Goal: Task Accomplishment & Management: Complete application form

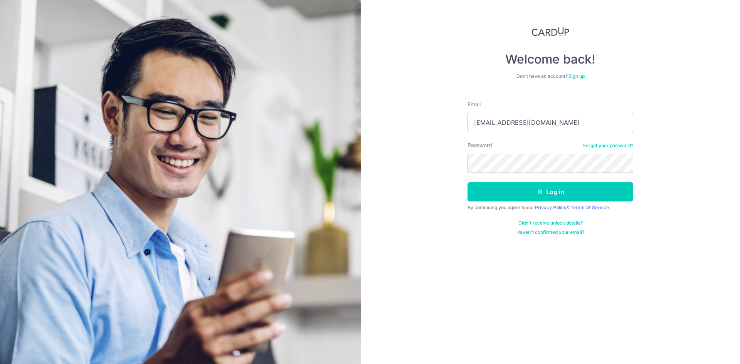
drag, startPoint x: 578, startPoint y: 120, endPoint x: 398, endPoint y: 117, distance: 180.0
click at [400, 118] on div "Welcome back! Don’t have an account? Sign up Email [EMAIL_ADDRESS][DOMAIN_NAME]…" at bounding box center [550, 182] width 379 height 364
type input "[EMAIL_ADDRESS][DOMAIN_NAME]"
click at [527, 190] on button "Log in" at bounding box center [551, 191] width 166 height 19
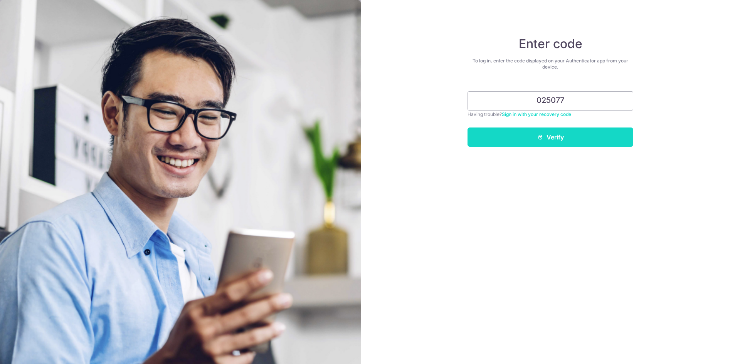
type input "025077"
click at [553, 134] on button "Verify" at bounding box center [551, 137] width 166 height 19
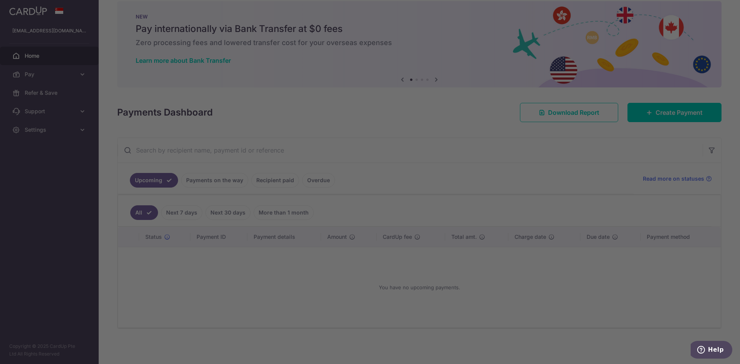
scroll to position [12, 0]
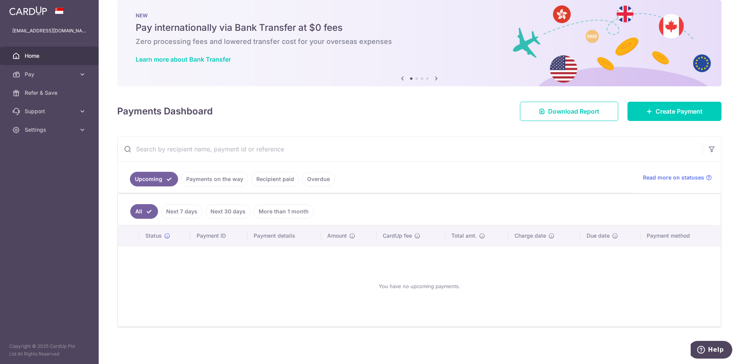
drag, startPoint x: 291, startPoint y: 208, endPoint x: 327, endPoint y: 209, distance: 35.9
click at [292, 208] on link "More than 1 month" at bounding box center [284, 211] width 60 height 15
click at [138, 214] on link "All" at bounding box center [138, 211] width 17 height 15
click at [283, 212] on link "More than 1 month" at bounding box center [284, 211] width 60 height 15
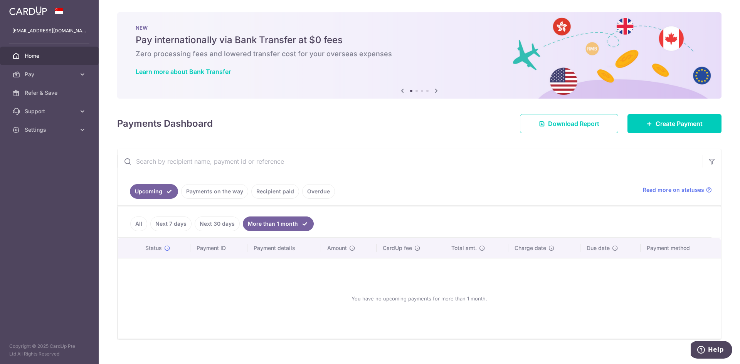
click at [137, 223] on link "All" at bounding box center [138, 224] width 17 height 15
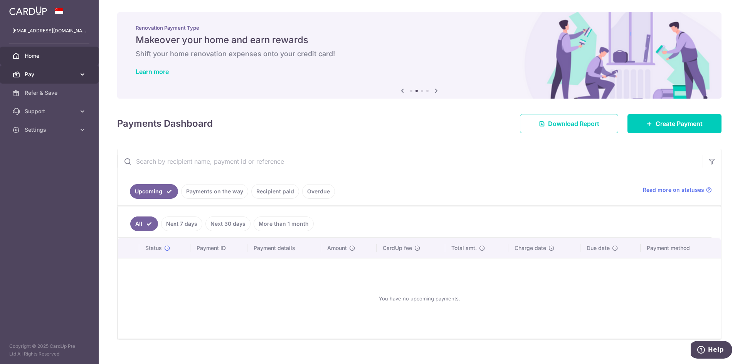
click at [32, 74] on span "Pay" at bounding box center [50, 75] width 51 height 8
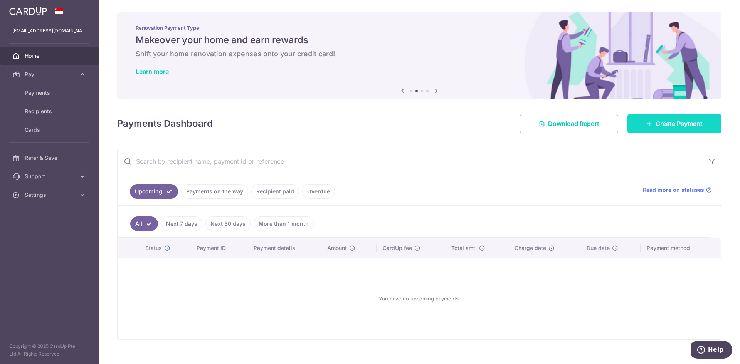
click at [668, 127] on span "Create Payment" at bounding box center [679, 123] width 47 height 9
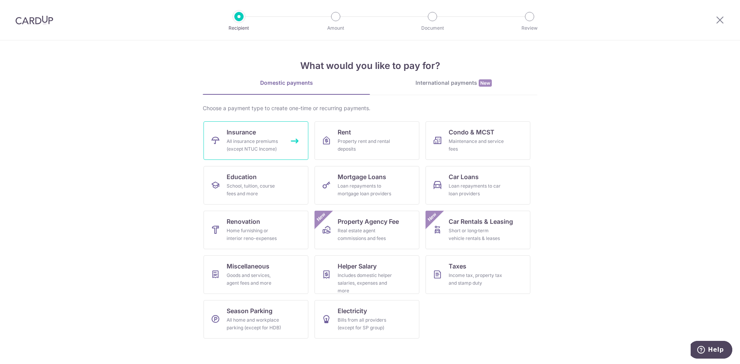
click at [256, 145] on div "All insurance premiums (except NTUC Income)" at bounding box center [255, 145] width 56 height 15
